Goal: Task Accomplishment & Management: Manage account settings

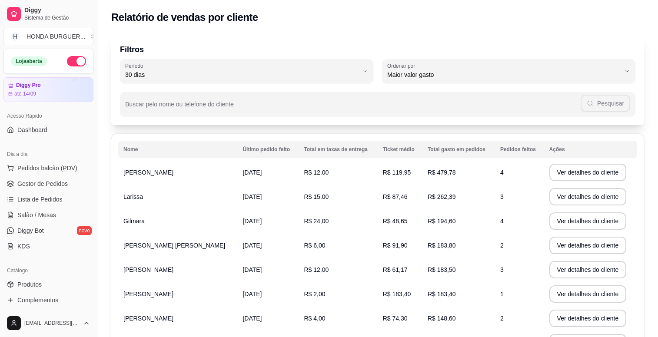
select select "30"
select select "HIGHEST_TOTAL_SPENT_WITH_ORDERS"
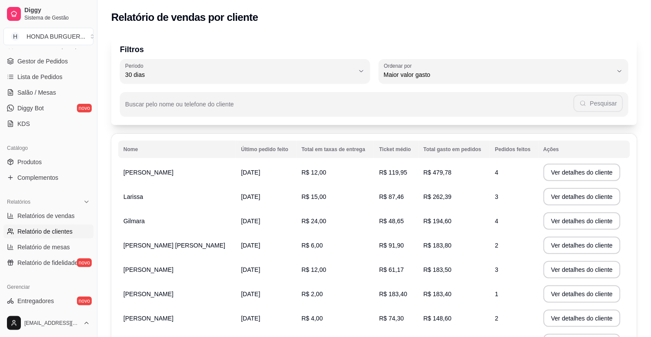
scroll to position [94, 0]
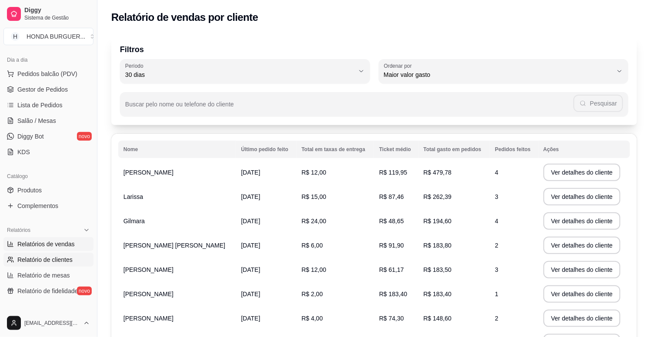
click at [32, 241] on span "Relatórios de vendas" at bounding box center [45, 244] width 57 height 9
select select "ALL"
select select "0"
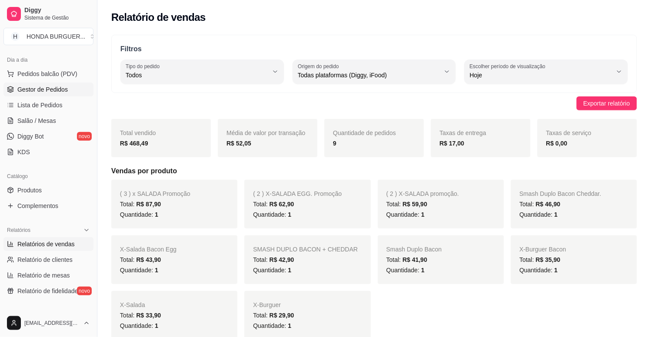
click at [40, 93] on span "Gestor de Pedidos" at bounding box center [42, 89] width 50 height 9
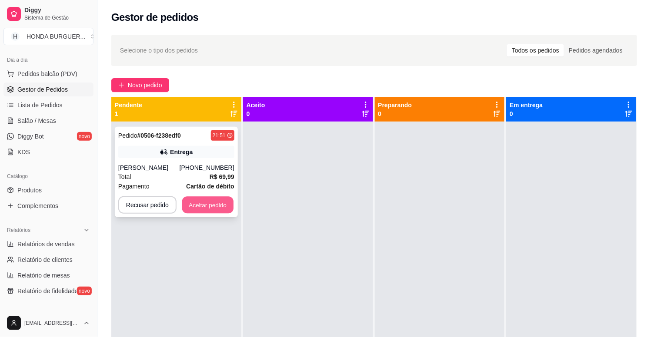
click at [202, 212] on button "Aceitar pedido" at bounding box center [207, 205] width 51 height 17
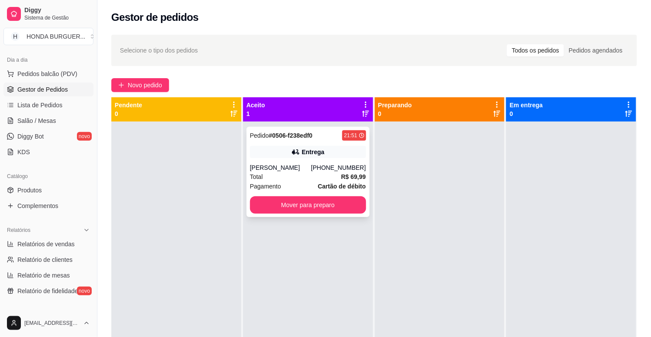
click at [306, 160] on div "Pedido # 0506-f238edf0 21:51 Entrega Marcio [PHONE_NUMBER] Total R$ 69,99 Pagam…" at bounding box center [307, 172] width 123 height 90
click at [297, 210] on button "Mover para preparo" at bounding box center [308, 204] width 116 height 17
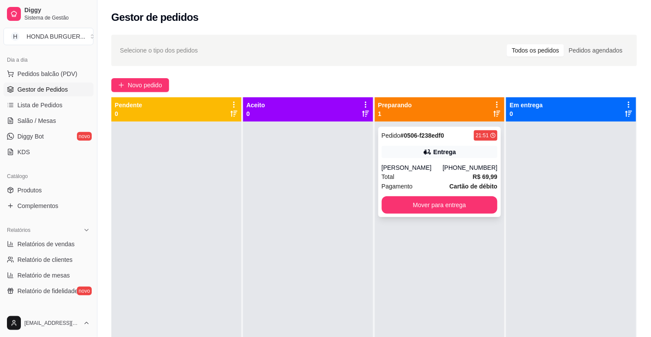
click at [457, 164] on div "[PHONE_NUMBER]" at bounding box center [470, 167] width 55 height 9
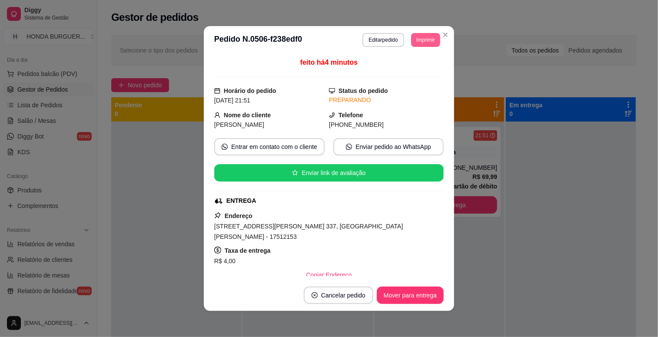
click at [411, 46] on button "Imprimir" at bounding box center [425, 40] width 29 height 14
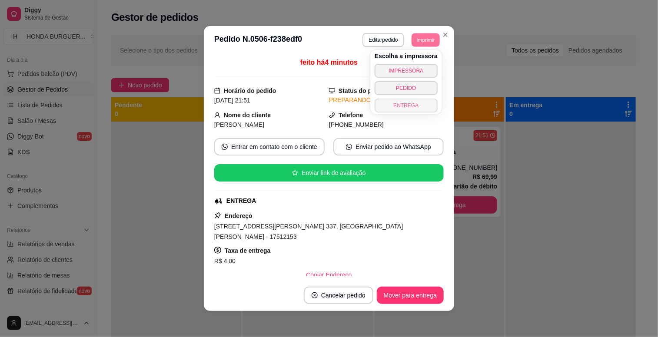
click at [390, 102] on button "ENTREGA" at bounding box center [406, 106] width 63 height 14
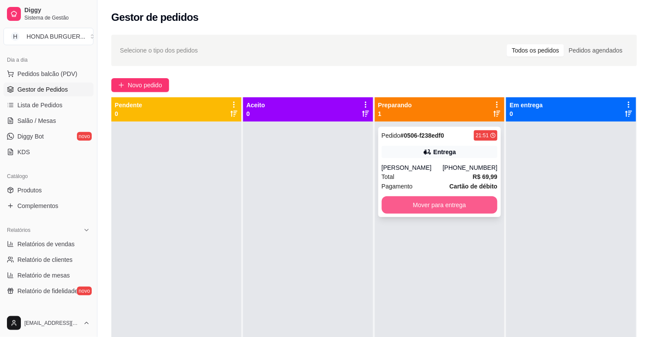
click at [387, 200] on button "Mover para entrega" at bounding box center [440, 204] width 116 height 17
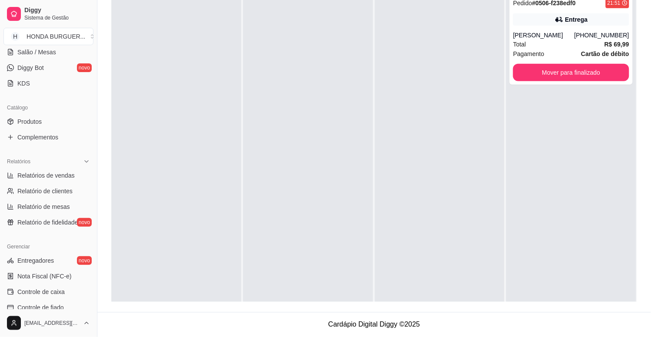
scroll to position [288, 0]
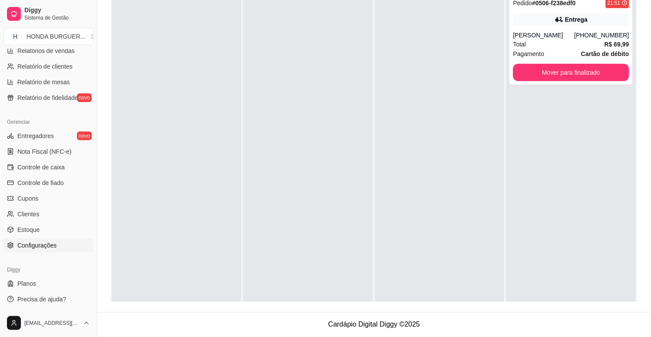
click at [37, 248] on span "Configurações" at bounding box center [36, 245] width 39 height 9
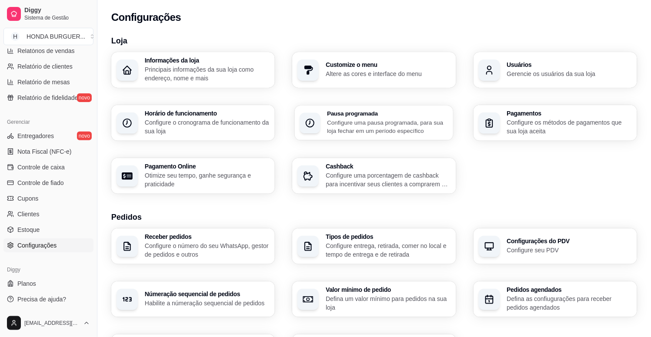
click at [374, 114] on h3 "Pausa programada" at bounding box center [387, 114] width 121 height 6
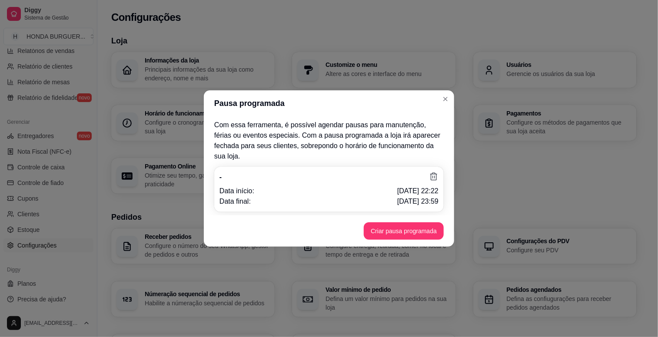
click at [435, 172] on icon at bounding box center [434, 177] width 10 height 10
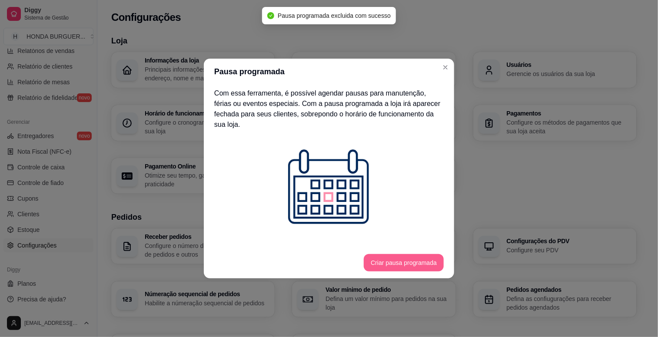
click at [390, 261] on button "Criar pausa programada" at bounding box center [404, 262] width 80 height 17
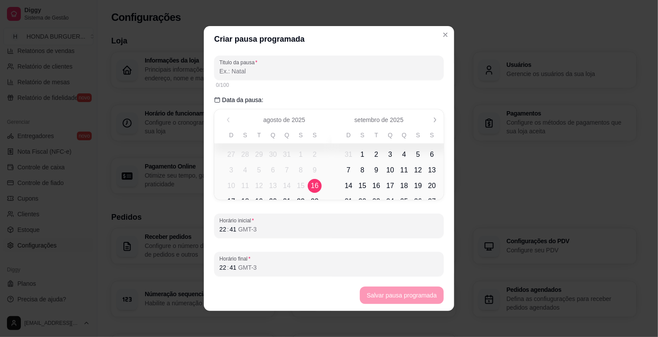
click at [313, 183] on span "16" at bounding box center [315, 186] width 8 height 10
click at [219, 266] on div "22" at bounding box center [223, 267] width 9 height 9
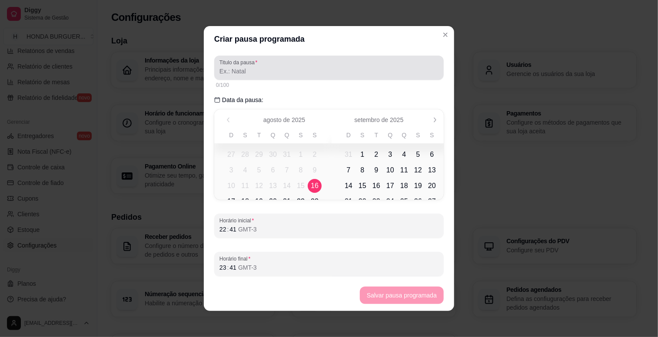
click at [255, 72] on input "Titulo da pausa" at bounding box center [329, 71] width 219 height 9
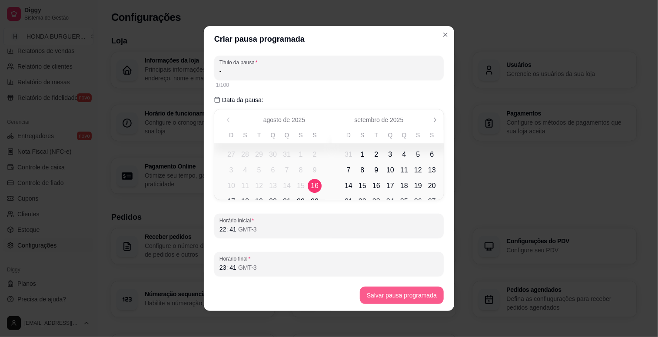
type input "-"
click at [407, 296] on button "Salvar pausa programada" at bounding box center [402, 295] width 84 height 17
